Goal: Information Seeking & Learning: Learn about a topic

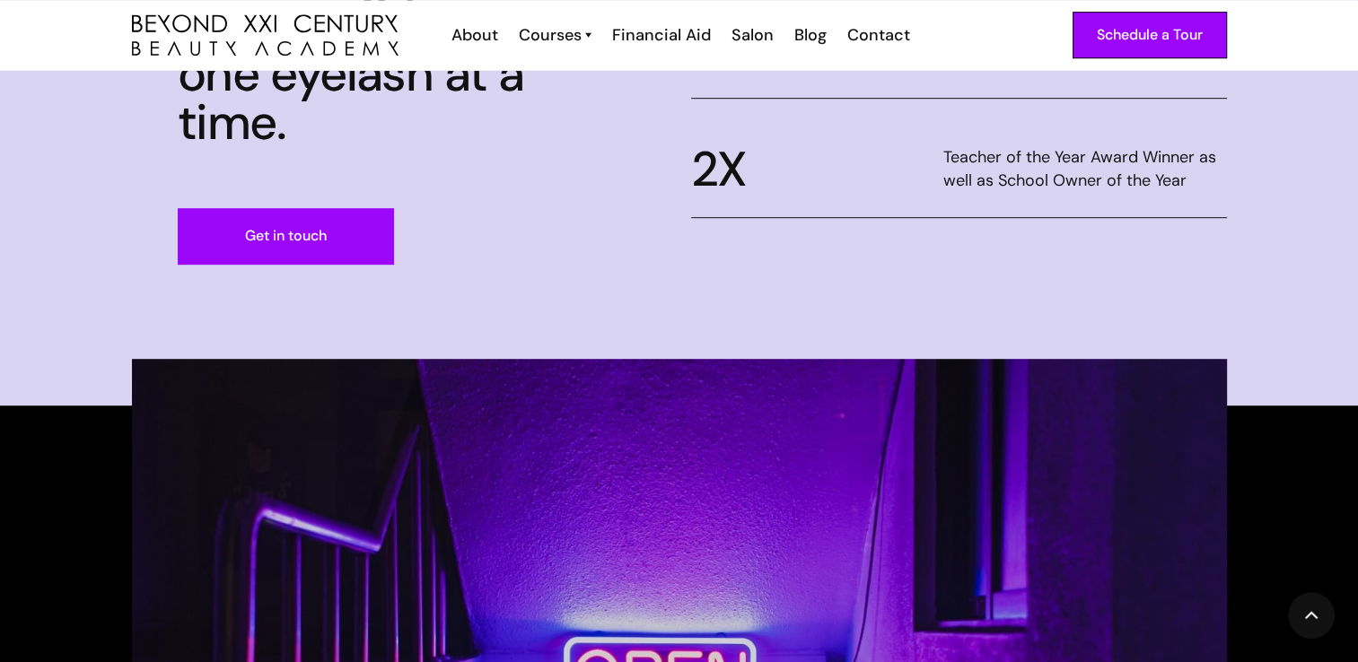
scroll to position [1111, 0]
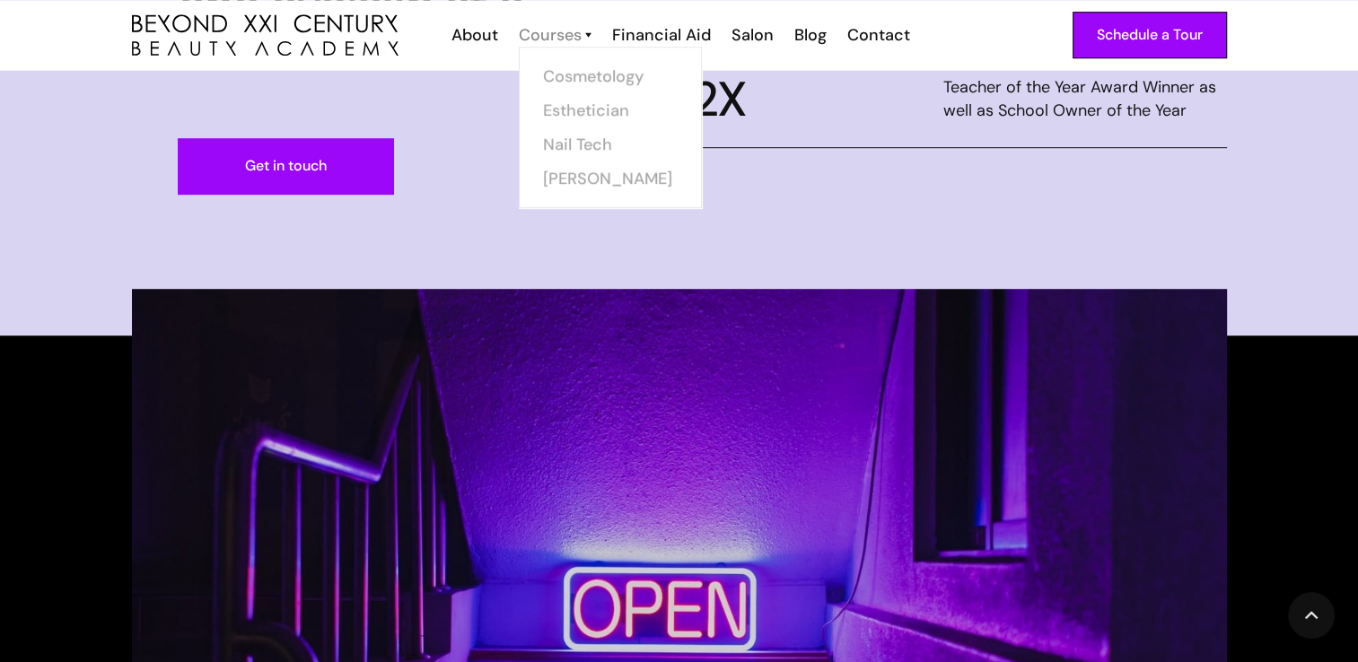
click at [570, 36] on div "Courses" at bounding box center [550, 34] width 63 height 23
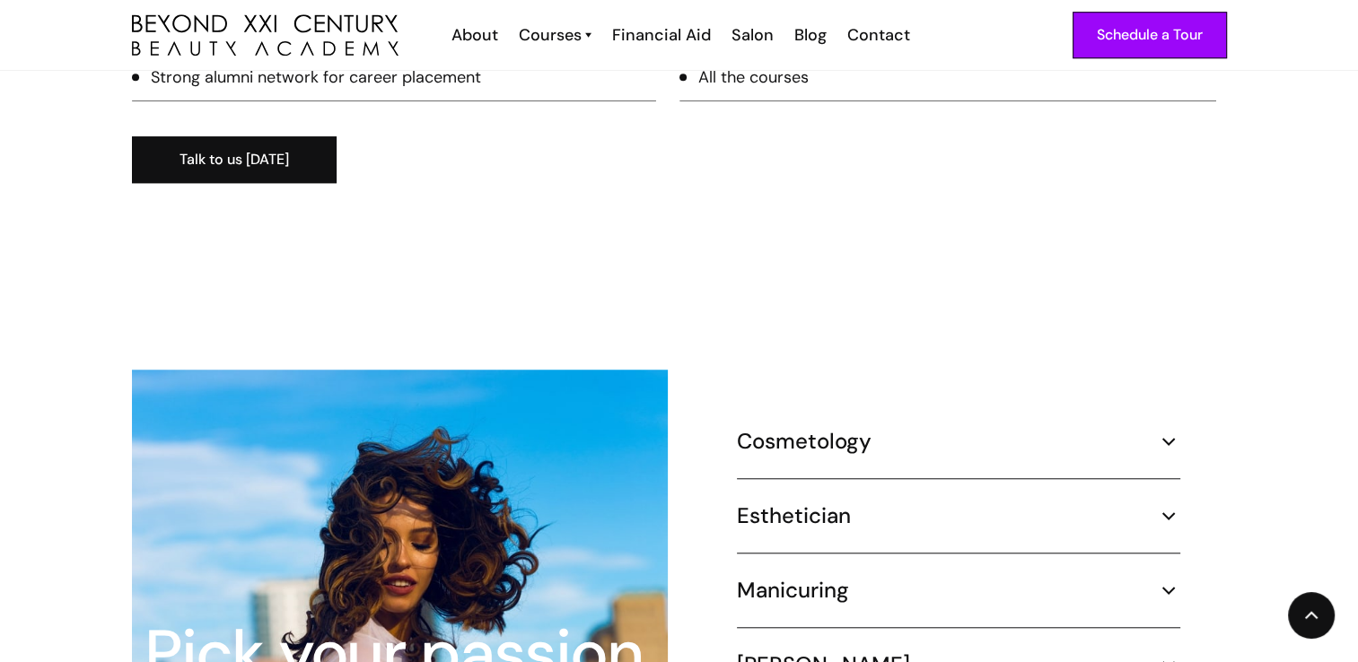
scroll to position [1709, 0]
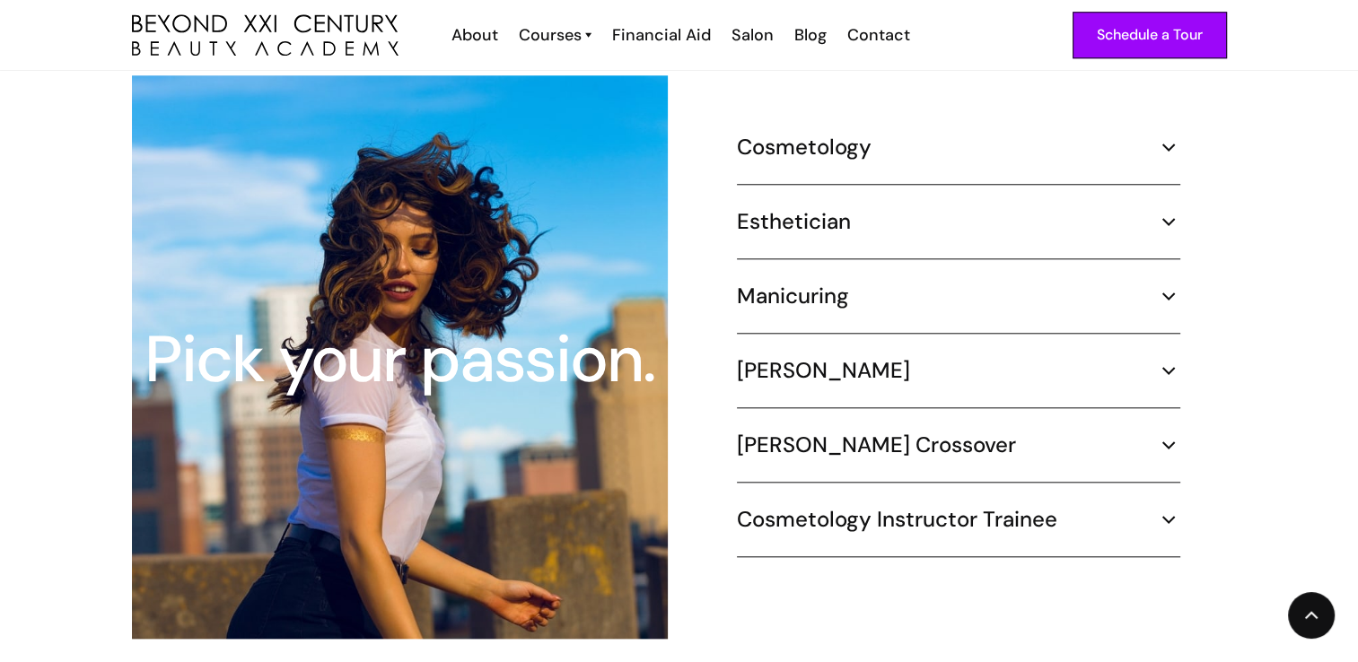
click at [824, 143] on div "Cosmetology 1000 hours ¾ Time (30 hours per week) – 8.3 months Part Time (20 ho…" at bounding box center [958, 159] width 443 height 51
click at [820, 134] on h5 "Cosmetology" at bounding box center [804, 147] width 135 height 27
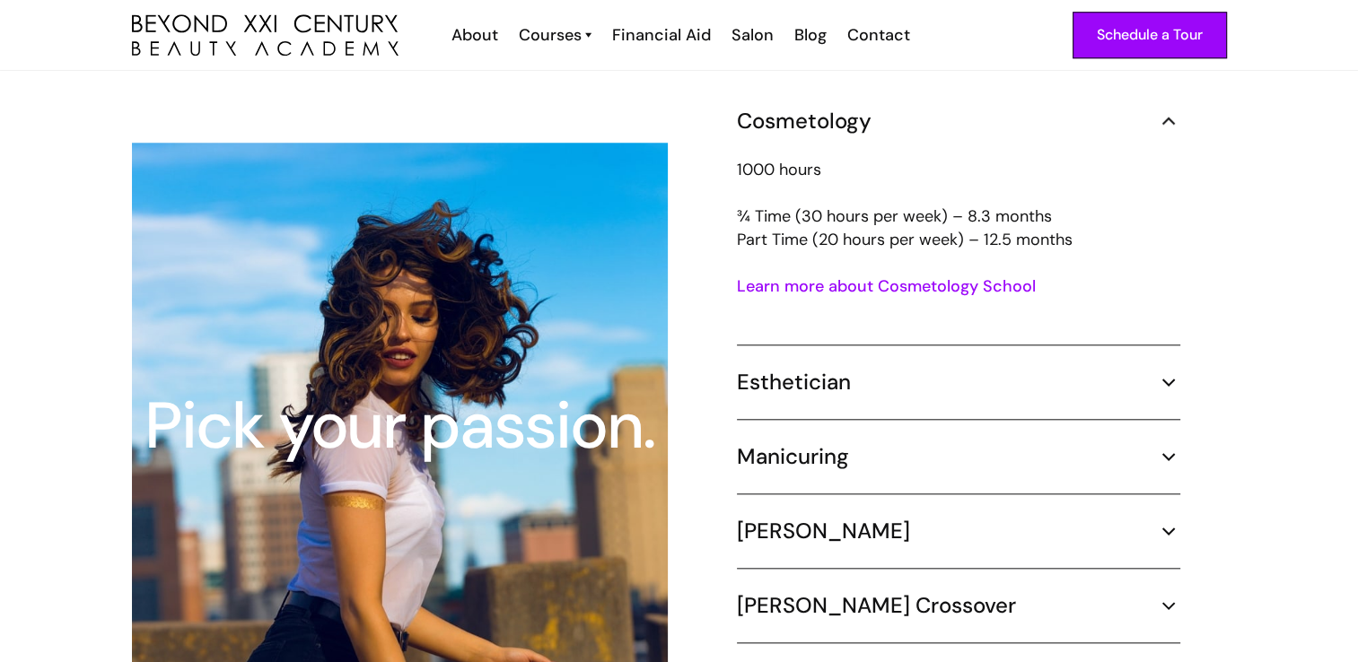
scroll to position [1676, 0]
click at [800, 158] on p "1000 hours ¾ Time (30 hours per week) – 8.3 months Part Time (20 hours per week…" at bounding box center [958, 204] width 443 height 93
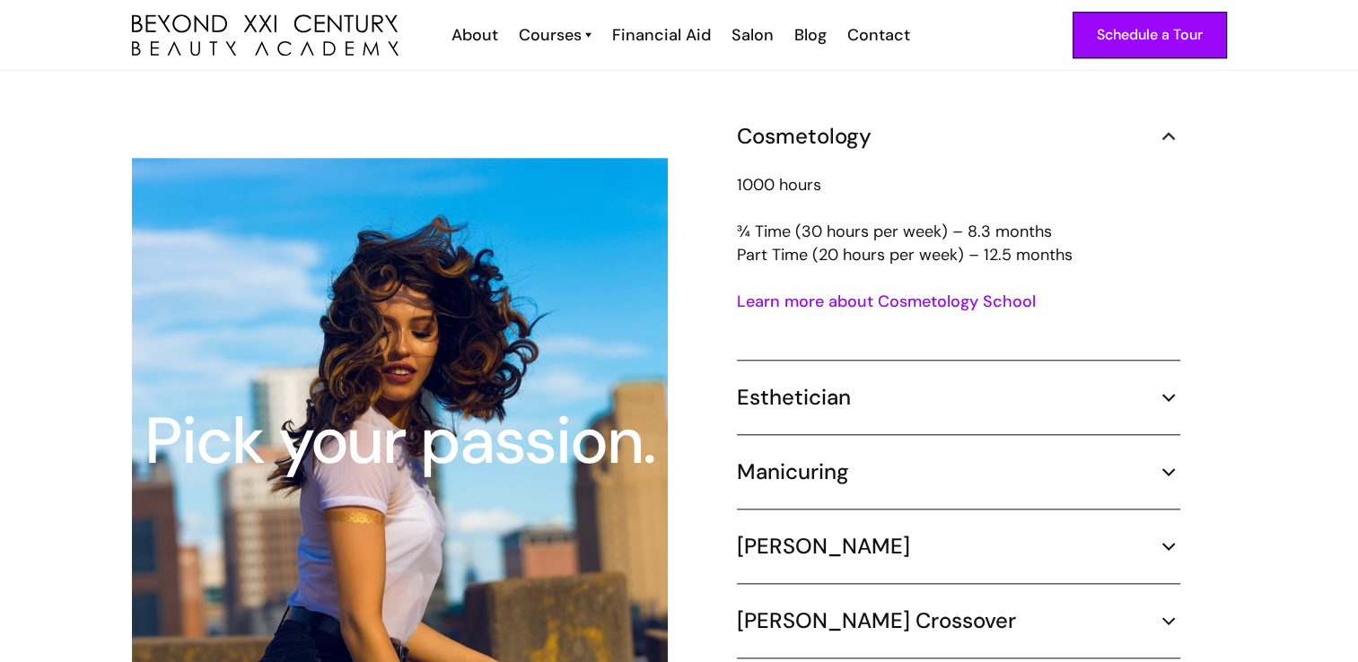
scroll to position [1660, 0]
click at [846, 124] on h5 "Cosmetology" at bounding box center [804, 137] width 135 height 27
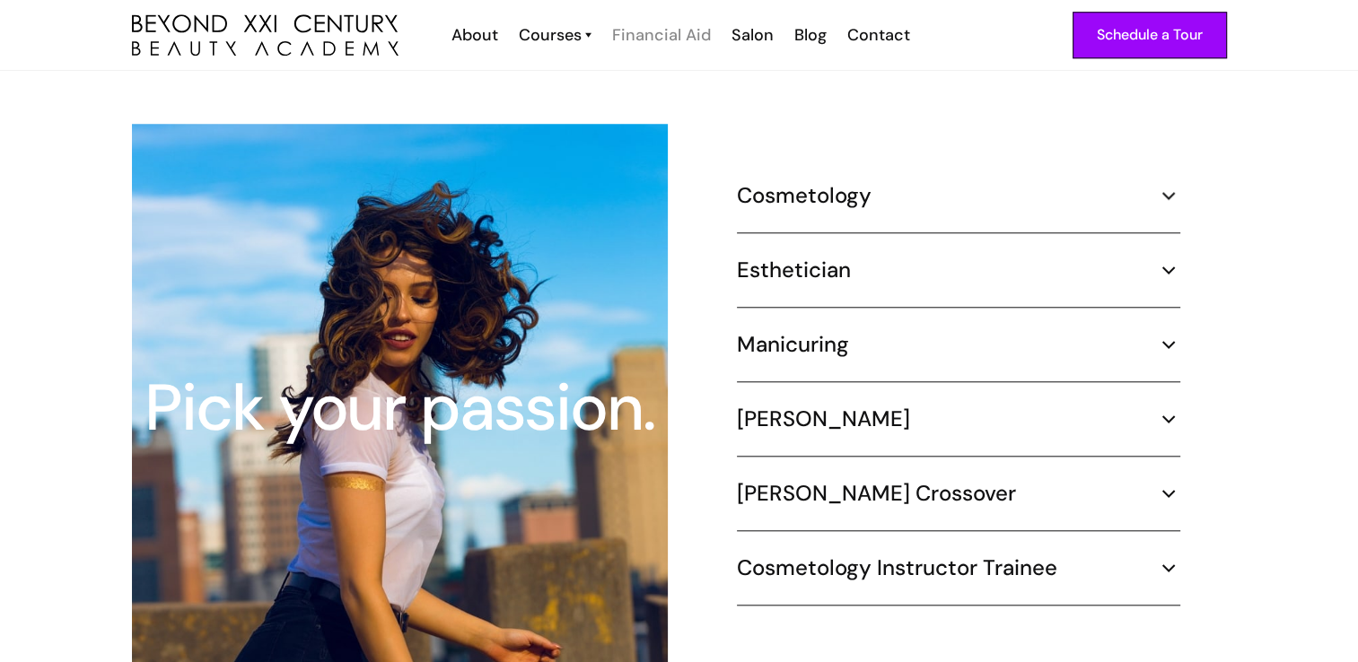
click at [673, 31] on div "Financial Aid" at bounding box center [661, 34] width 99 height 23
